Goal: Task Accomplishment & Management: Manage account settings

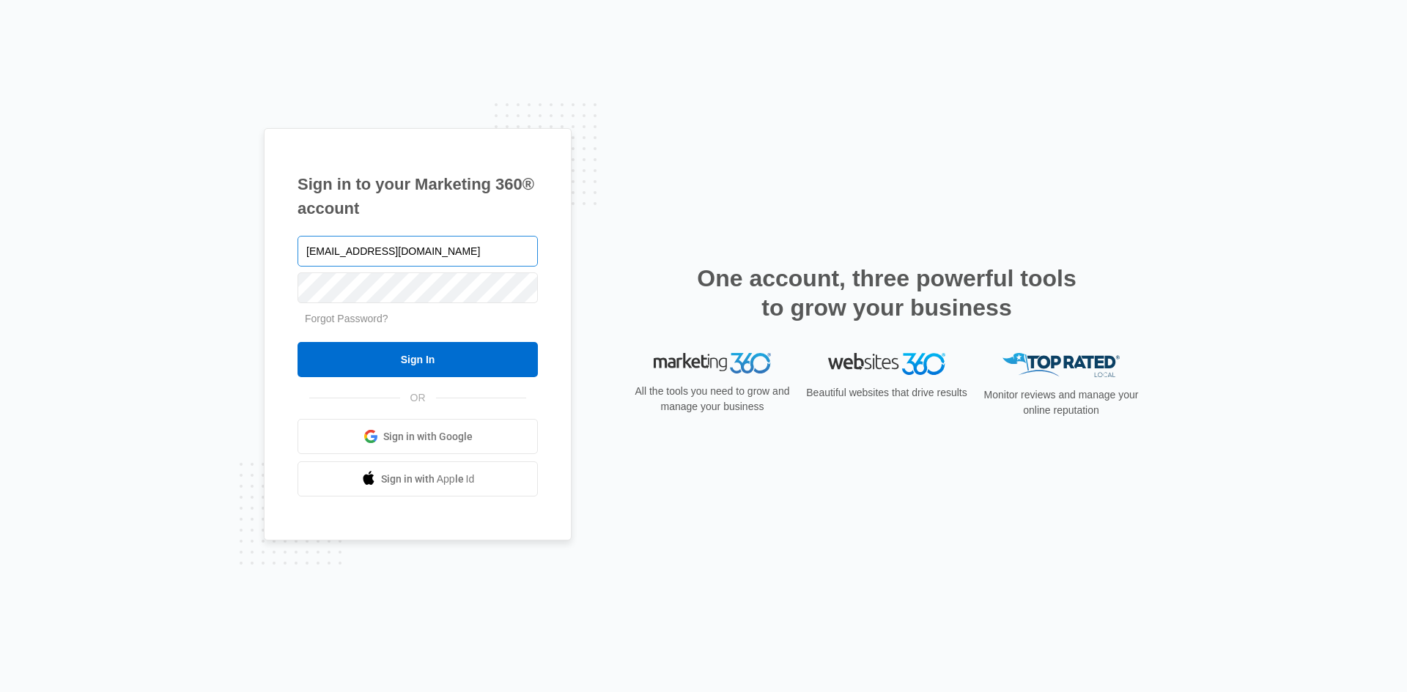
type input "msbc1391@gmail.com"
click at [297, 342] on input "Sign In" at bounding box center [417, 359] width 240 height 35
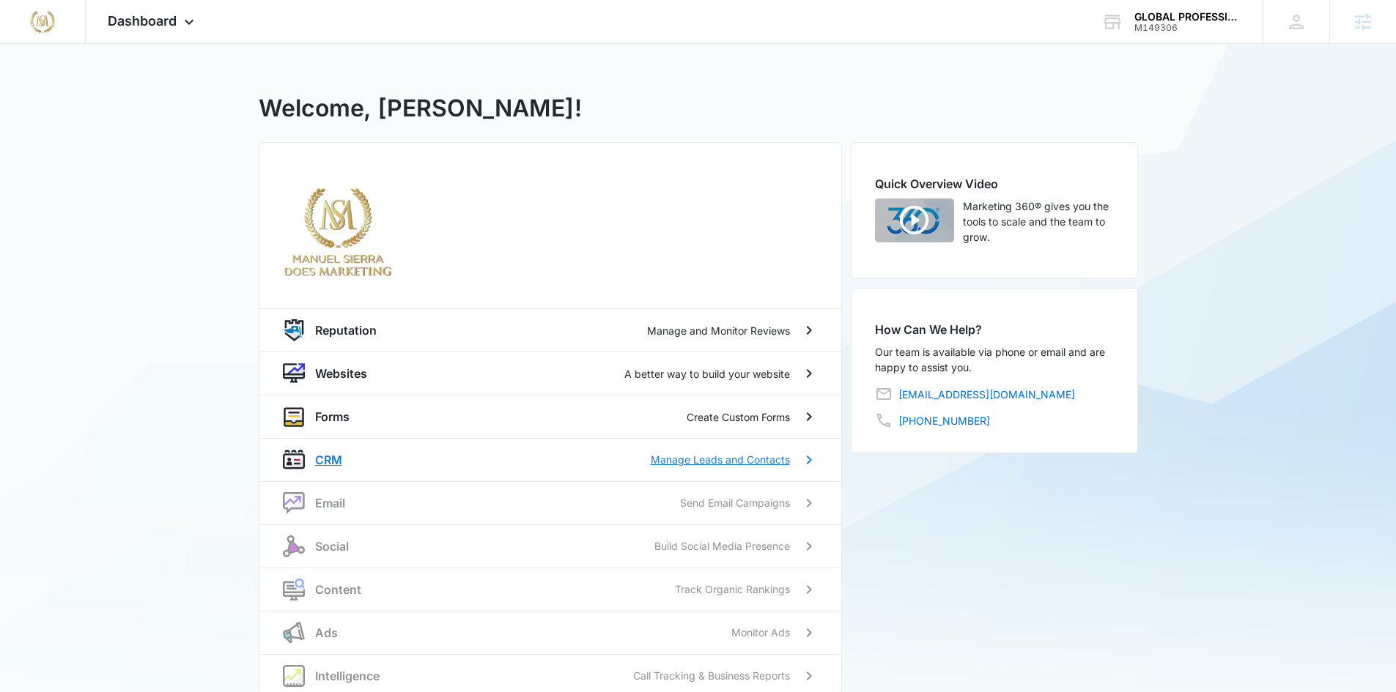
click at [320, 462] on p "CRM" at bounding box center [328, 460] width 27 height 18
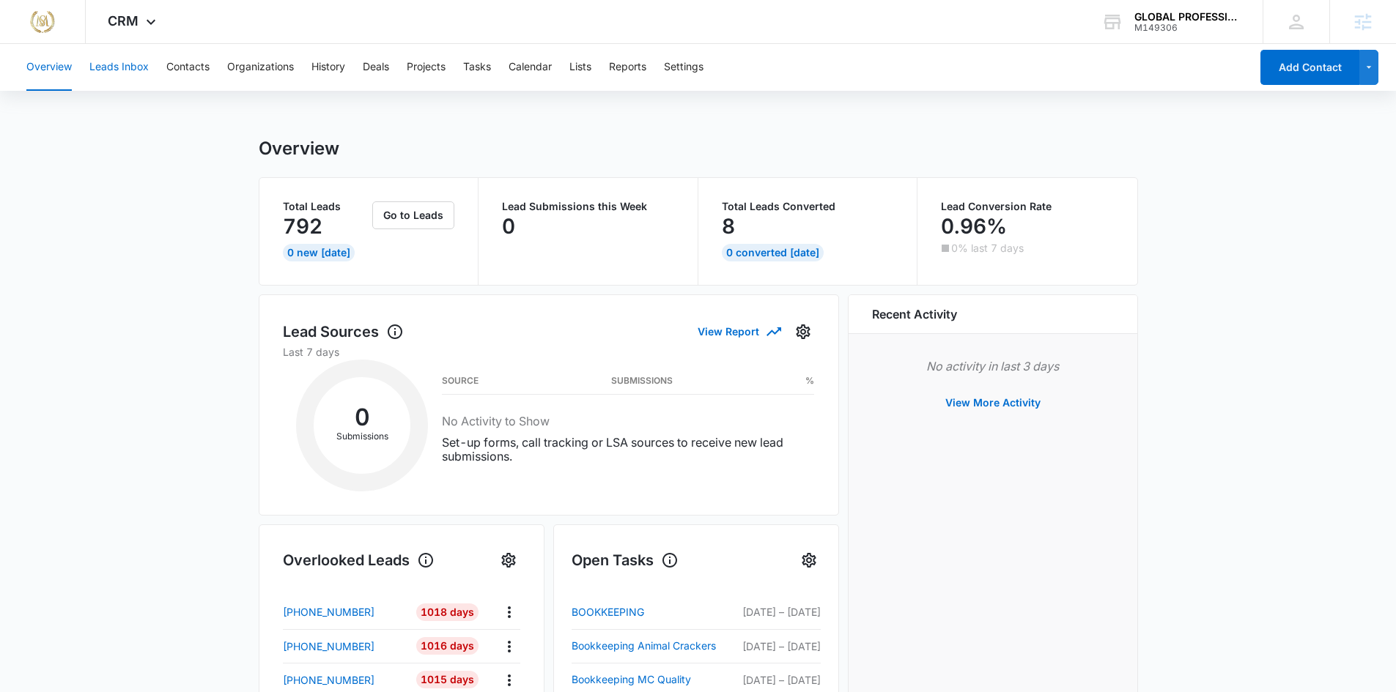
click at [120, 66] on button "Leads Inbox" at bounding box center [118, 67] width 59 height 47
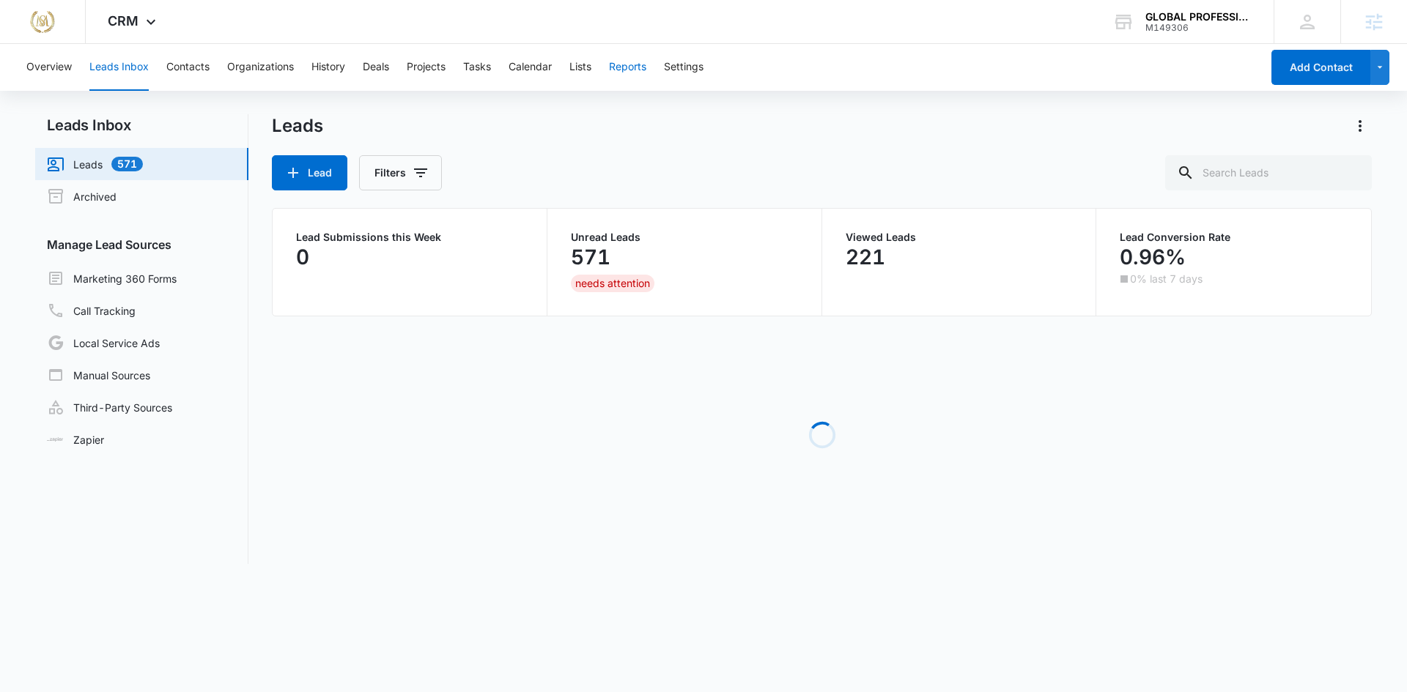
click at [641, 68] on button "Reports" at bounding box center [627, 67] width 37 height 47
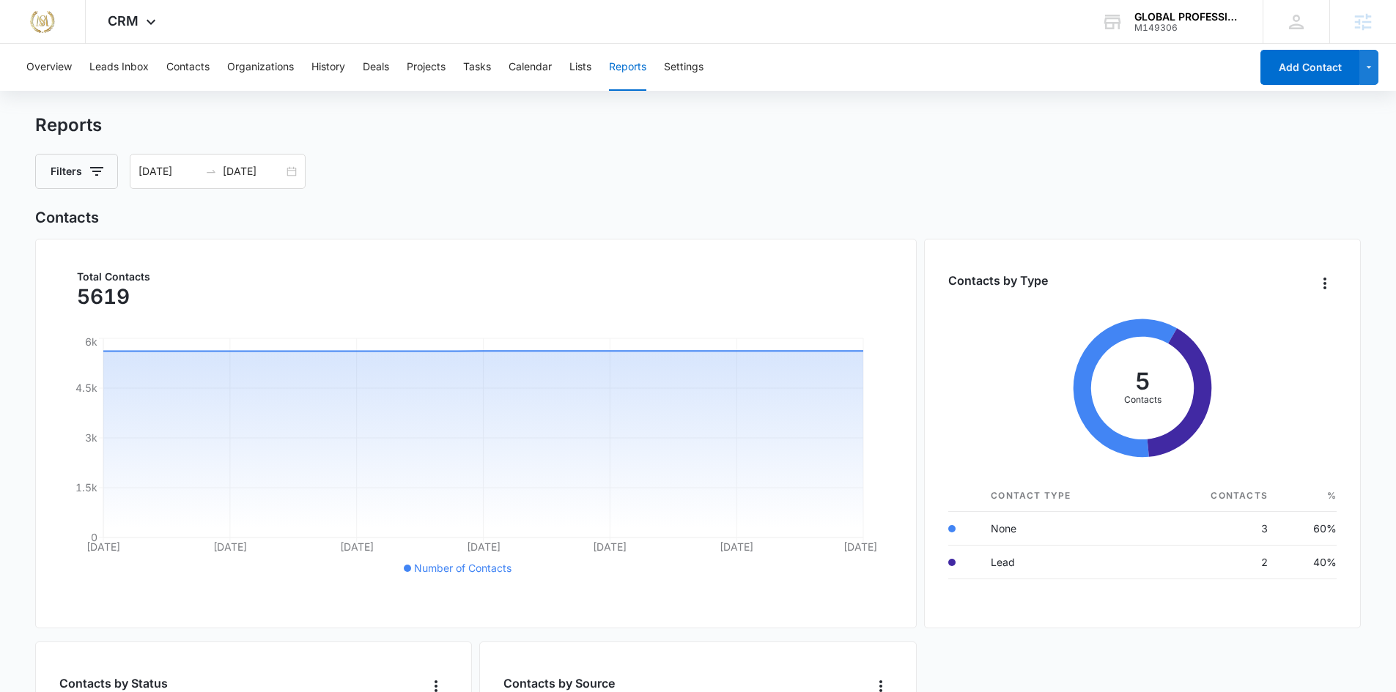
click at [571, 62] on div "Overview Leads Inbox Contacts Organizations History Deals Projects Tasks Calend…" at bounding box center [634, 67] width 1232 height 47
click at [585, 63] on button "Lists" at bounding box center [580, 67] width 22 height 47
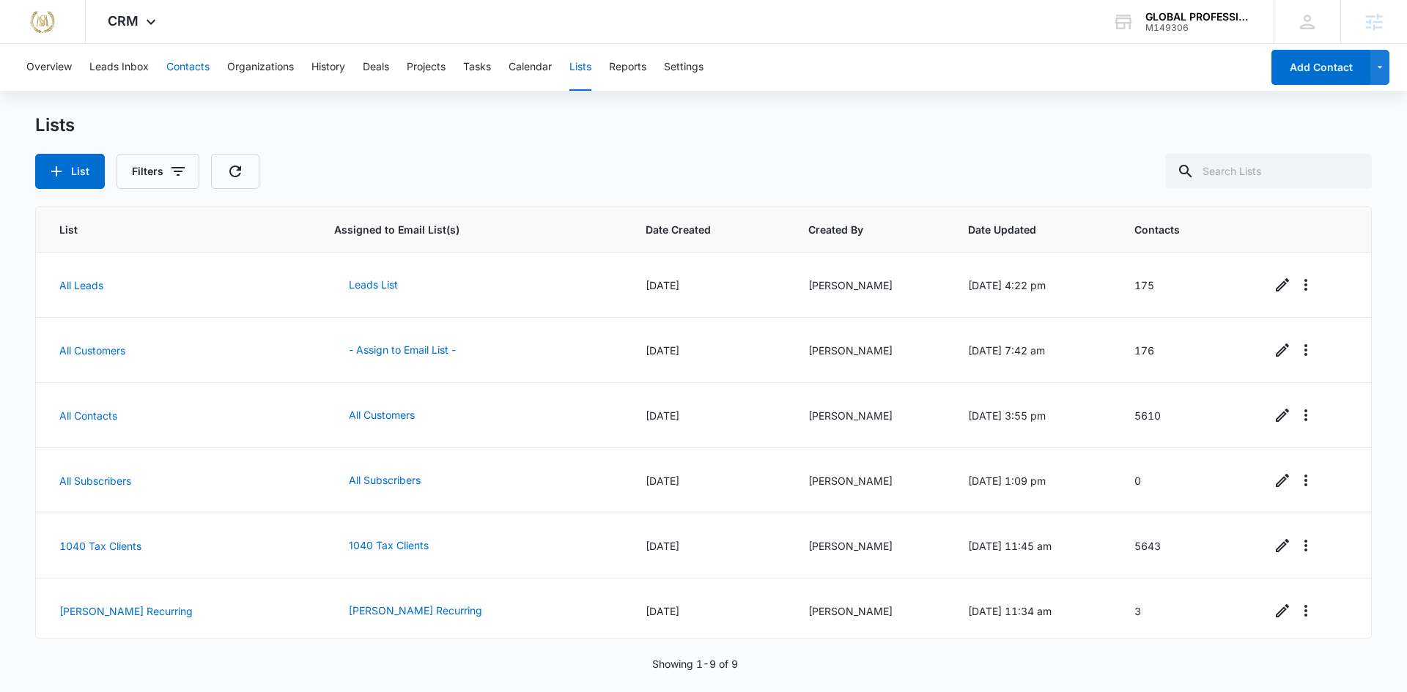
click at [179, 62] on button "Contacts" at bounding box center [187, 67] width 43 height 47
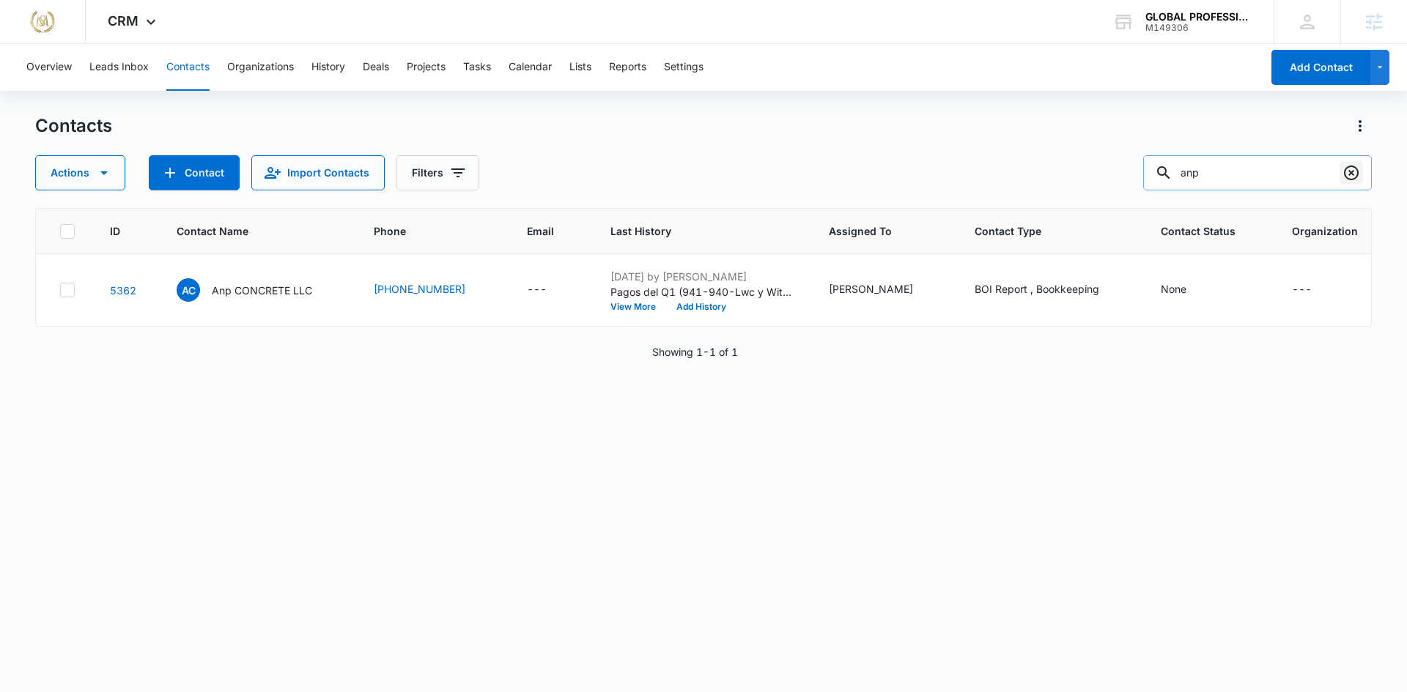
click at [1350, 175] on icon "Clear" at bounding box center [1351, 173] width 18 height 18
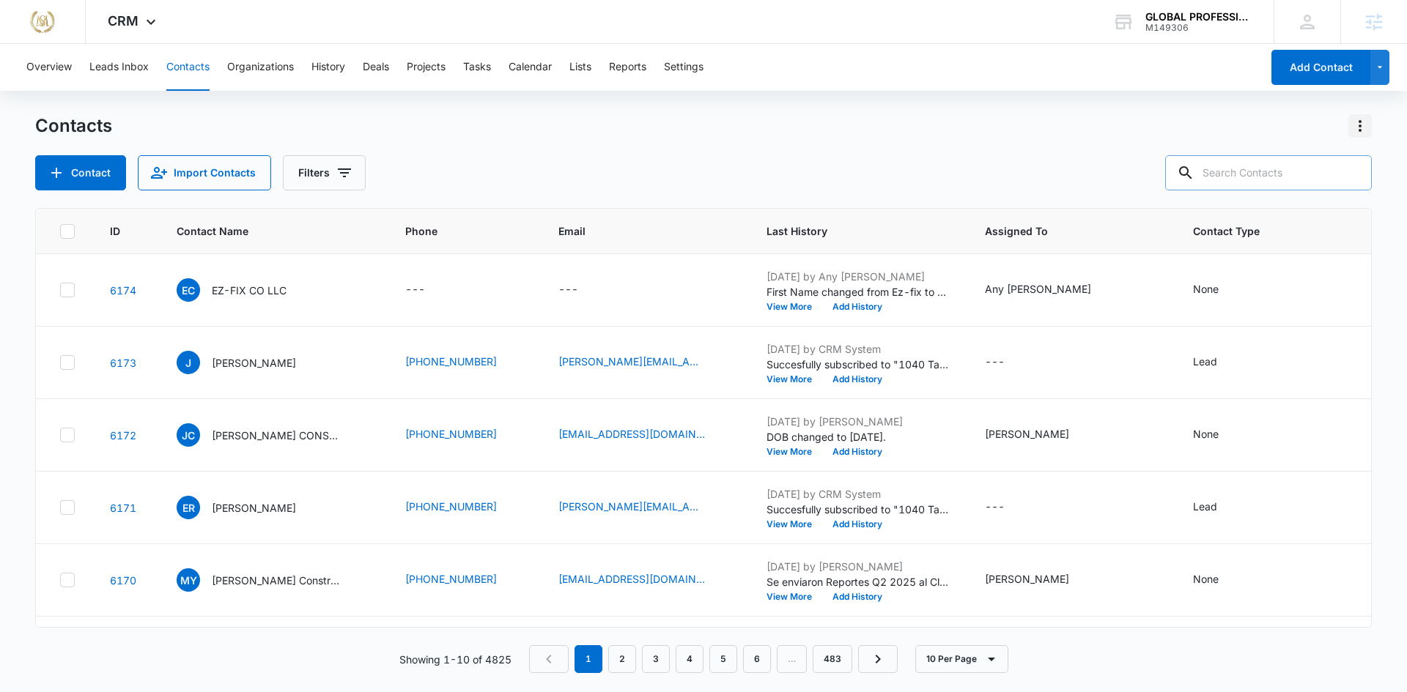
click at [1360, 125] on icon "Actions" at bounding box center [1359, 126] width 3 height 12
click at [1304, 208] on div "Export All Contacts" at bounding box center [1287, 211] width 97 height 10
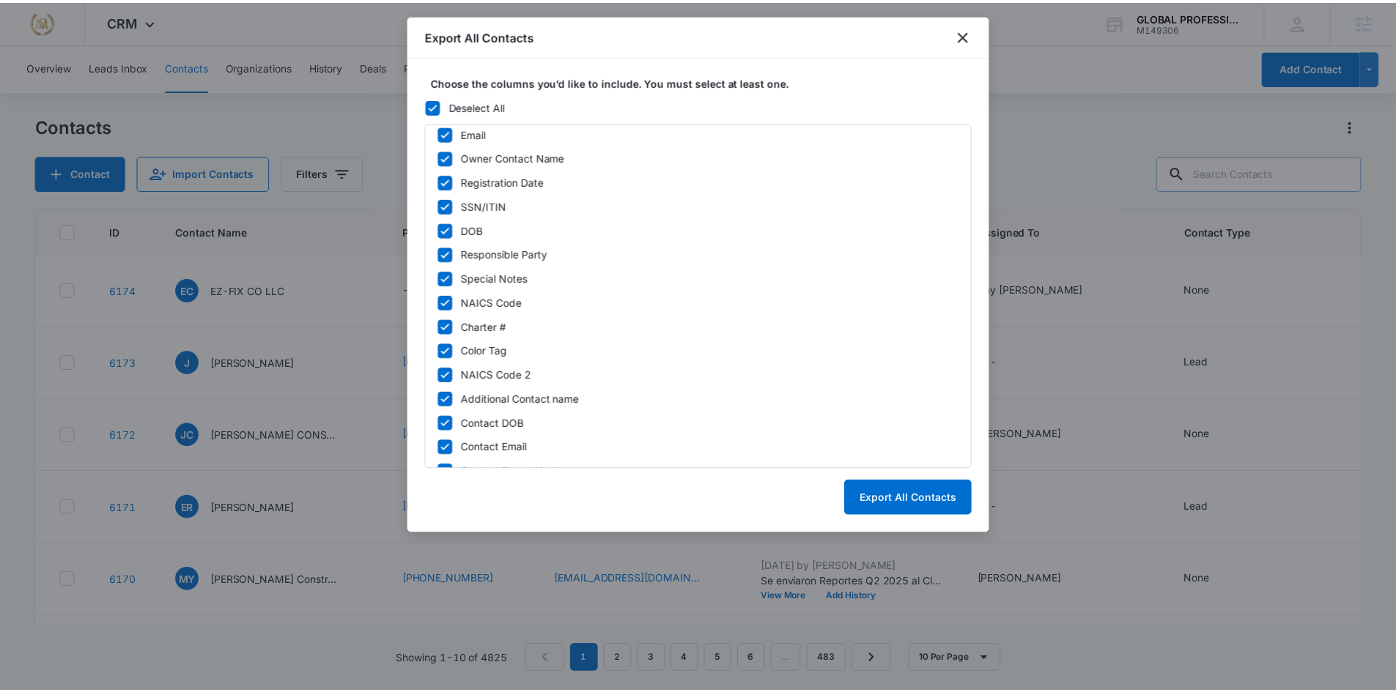
scroll to position [752, 0]
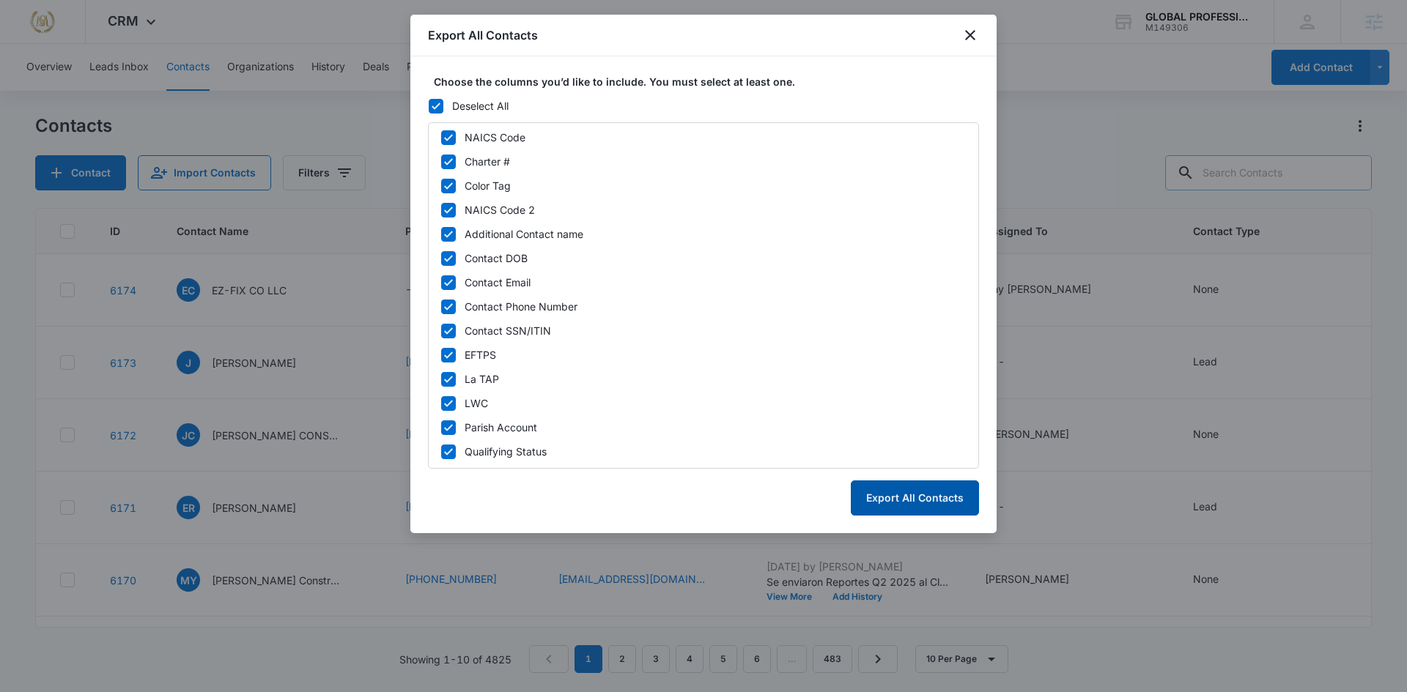
click at [881, 492] on button "Export All Contacts" at bounding box center [914, 498] width 128 height 35
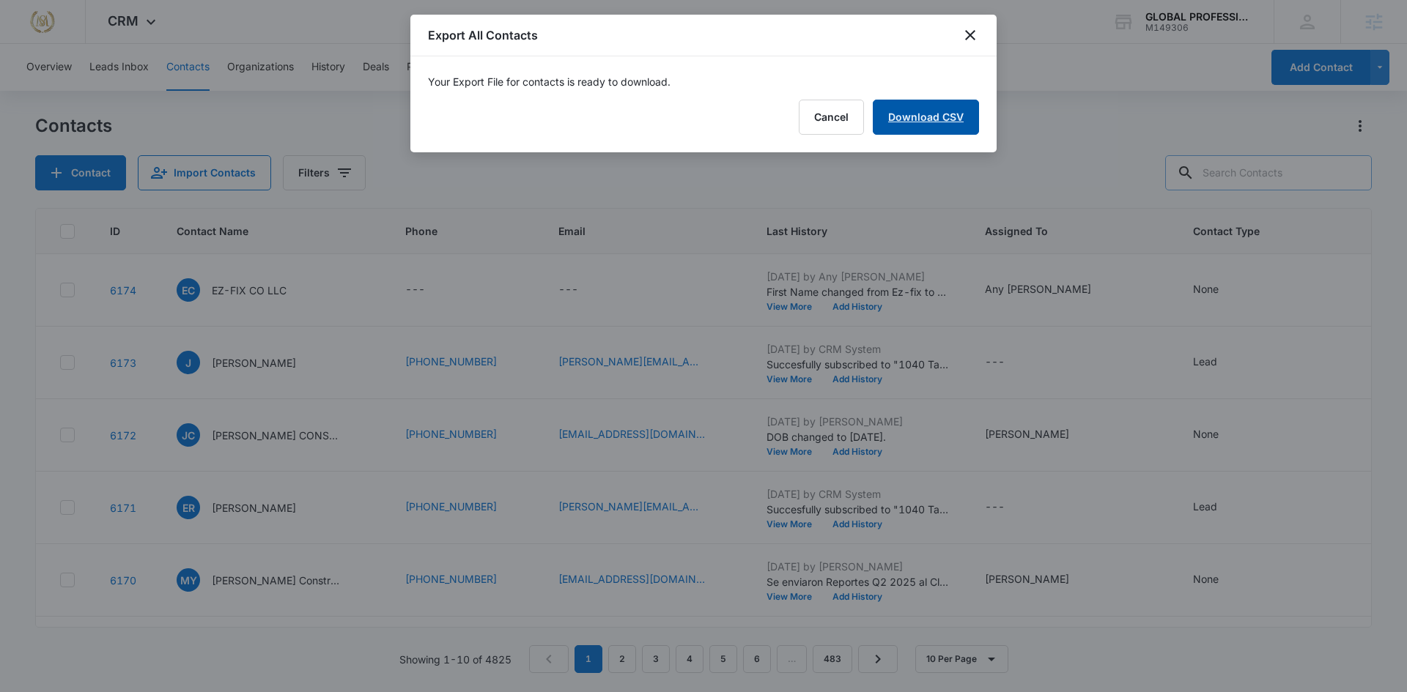
click at [909, 117] on link "Download CSV" at bounding box center [925, 117] width 106 height 35
click at [951, 116] on button "Finish" at bounding box center [948, 117] width 62 height 35
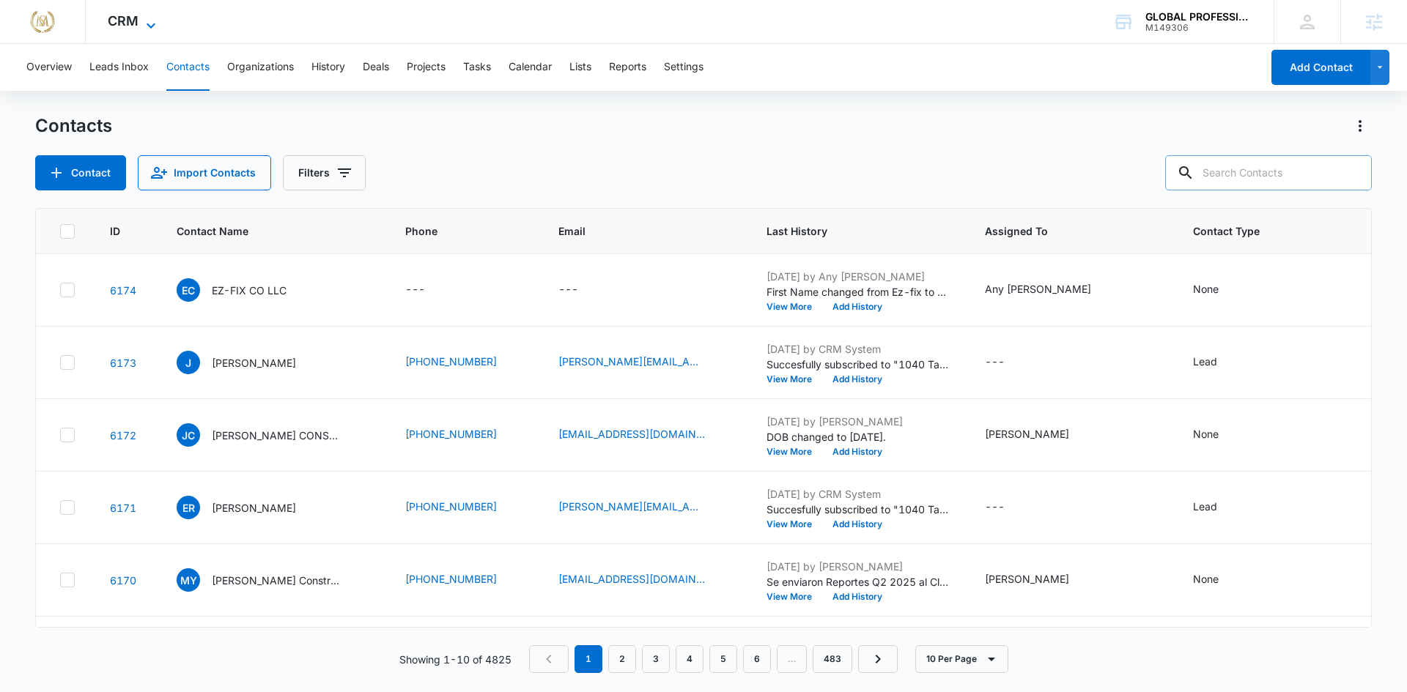
click at [153, 20] on icon at bounding box center [151, 26] width 18 height 18
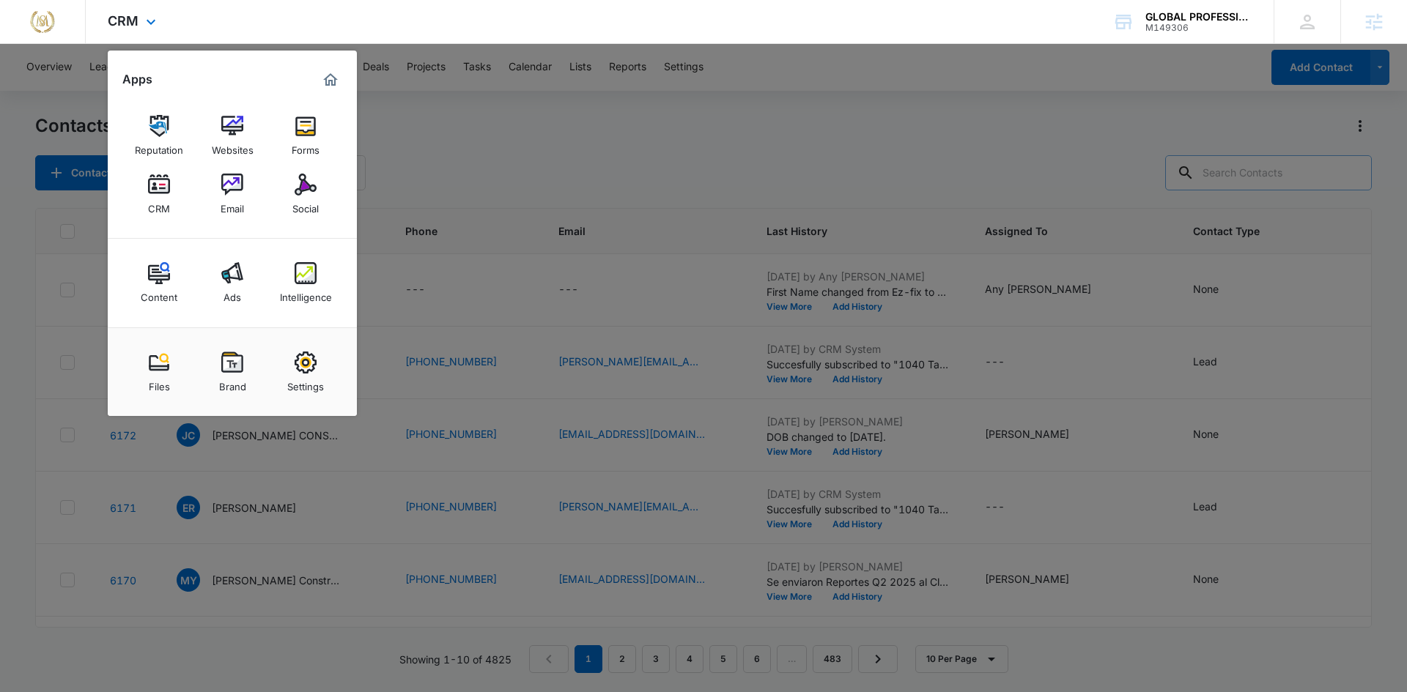
click at [333, 78] on img "Marketing 360® Dashboard" at bounding box center [331, 80] width 18 height 18
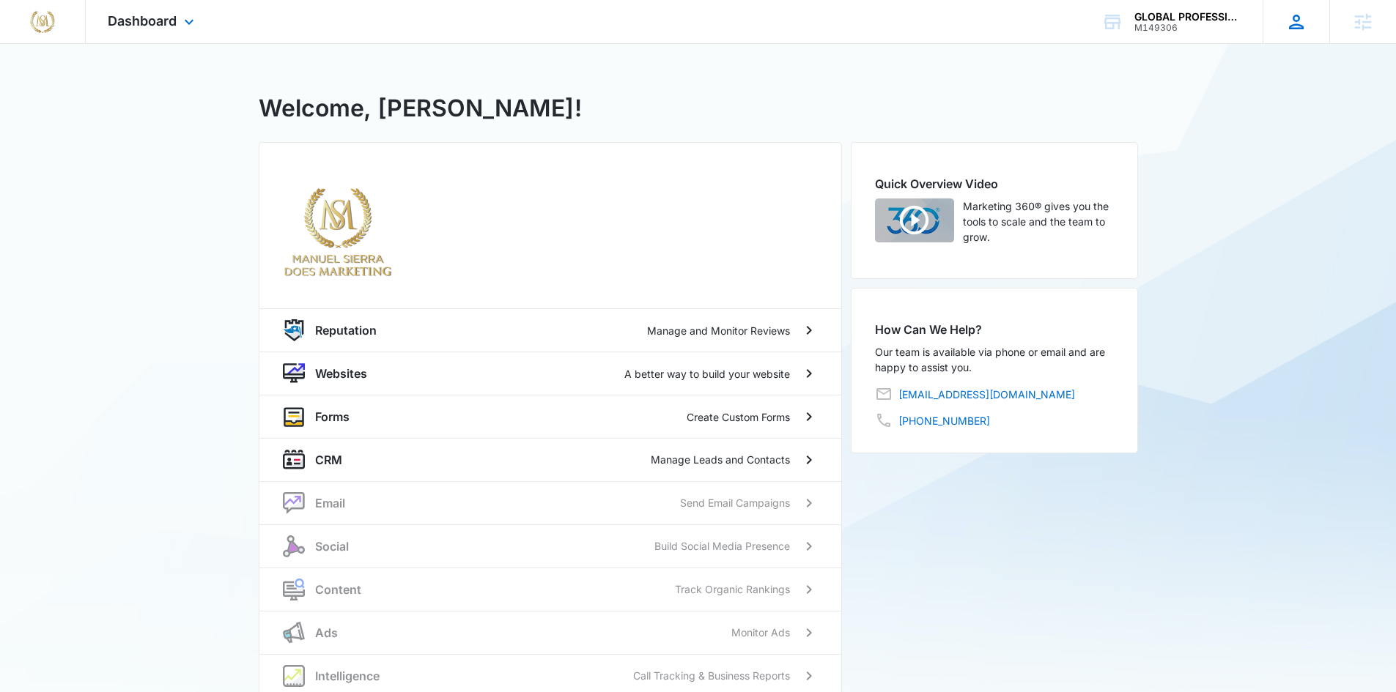
click at [1300, 22] on icon at bounding box center [1296, 22] width 22 height 22
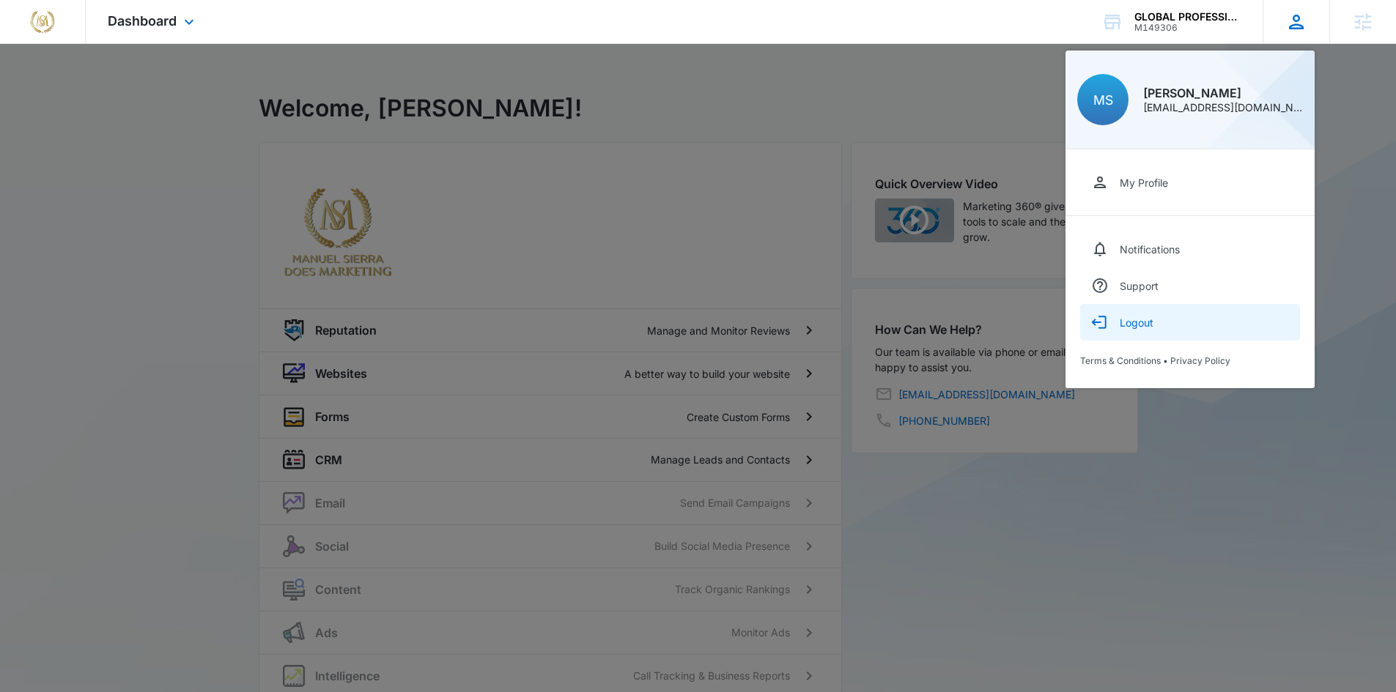
click at [1135, 324] on div "Logout" at bounding box center [1136, 322] width 34 height 12
